Goal: Information Seeking & Learning: Find specific fact

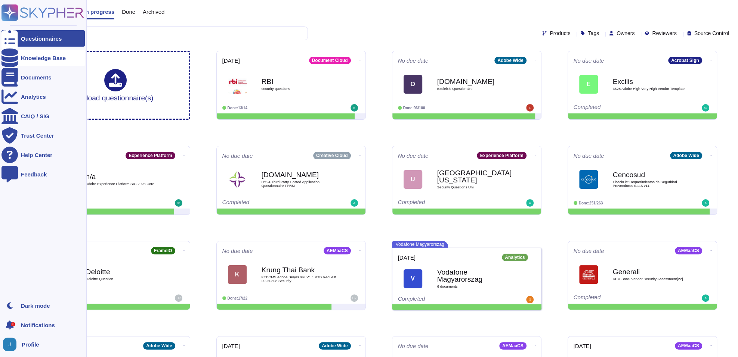
click at [13, 59] on div at bounding box center [9, 58] width 16 height 16
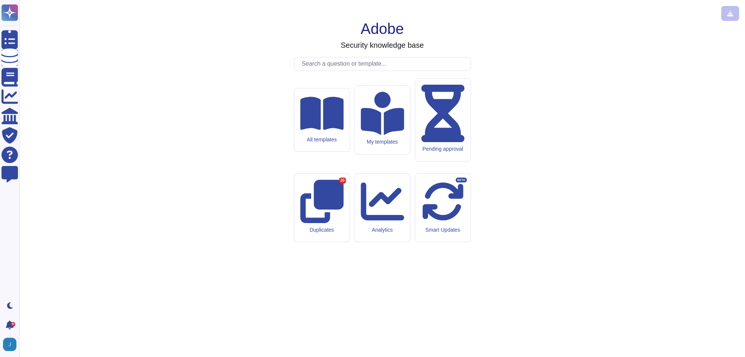
click at [337, 71] on input "text" at bounding box center [384, 64] width 173 height 13
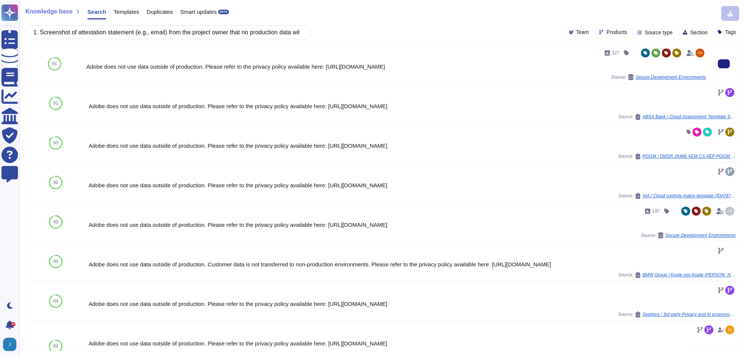
drag, startPoint x: 333, startPoint y: 66, endPoint x: 519, endPoint y: 64, distance: 185.7
click at [519, 64] on div "Adobe does not use data outside of production. Please refer to the privacy poli…" at bounding box center [396, 67] width 620 height 6
copy div "[URL][DOMAIN_NAME]"
click at [637, 31] on icon at bounding box center [639, 32] width 4 height 4
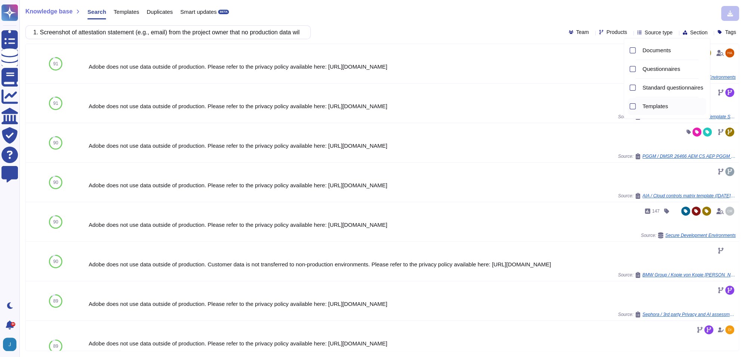
click at [655, 103] on div "Templates" at bounding box center [673, 106] width 67 height 17
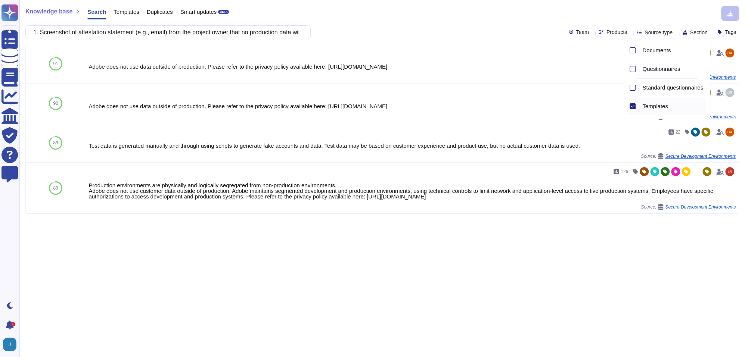
click at [504, 15] on div "Knowledge base Search Templates Duplicates Smart updates BETA" at bounding box center [379, 13] width 708 height 15
